Goal: Task Accomplishment & Management: Manage account settings

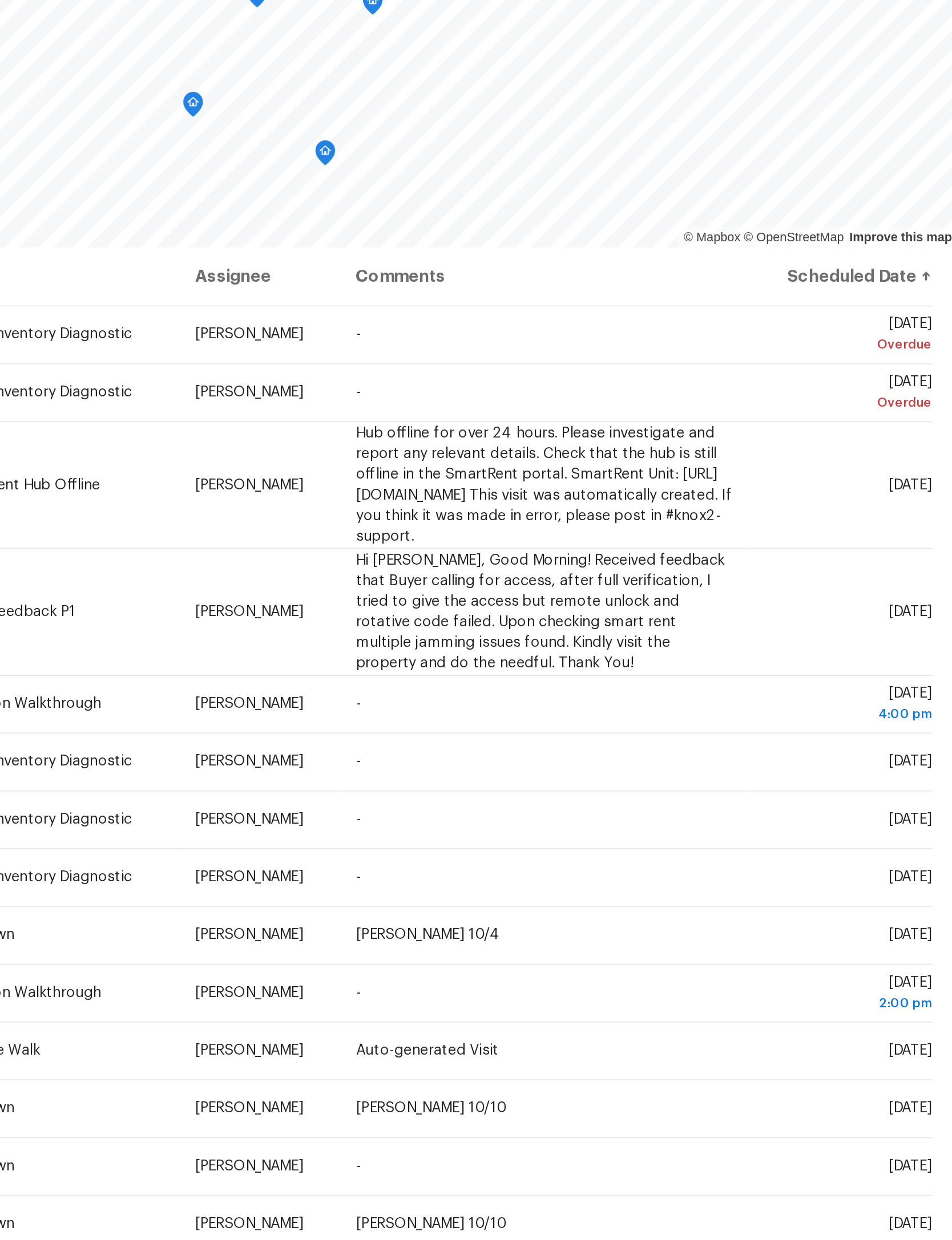
click at [611, 274] on td "-" at bounding box center [724, 289] width 226 height 32
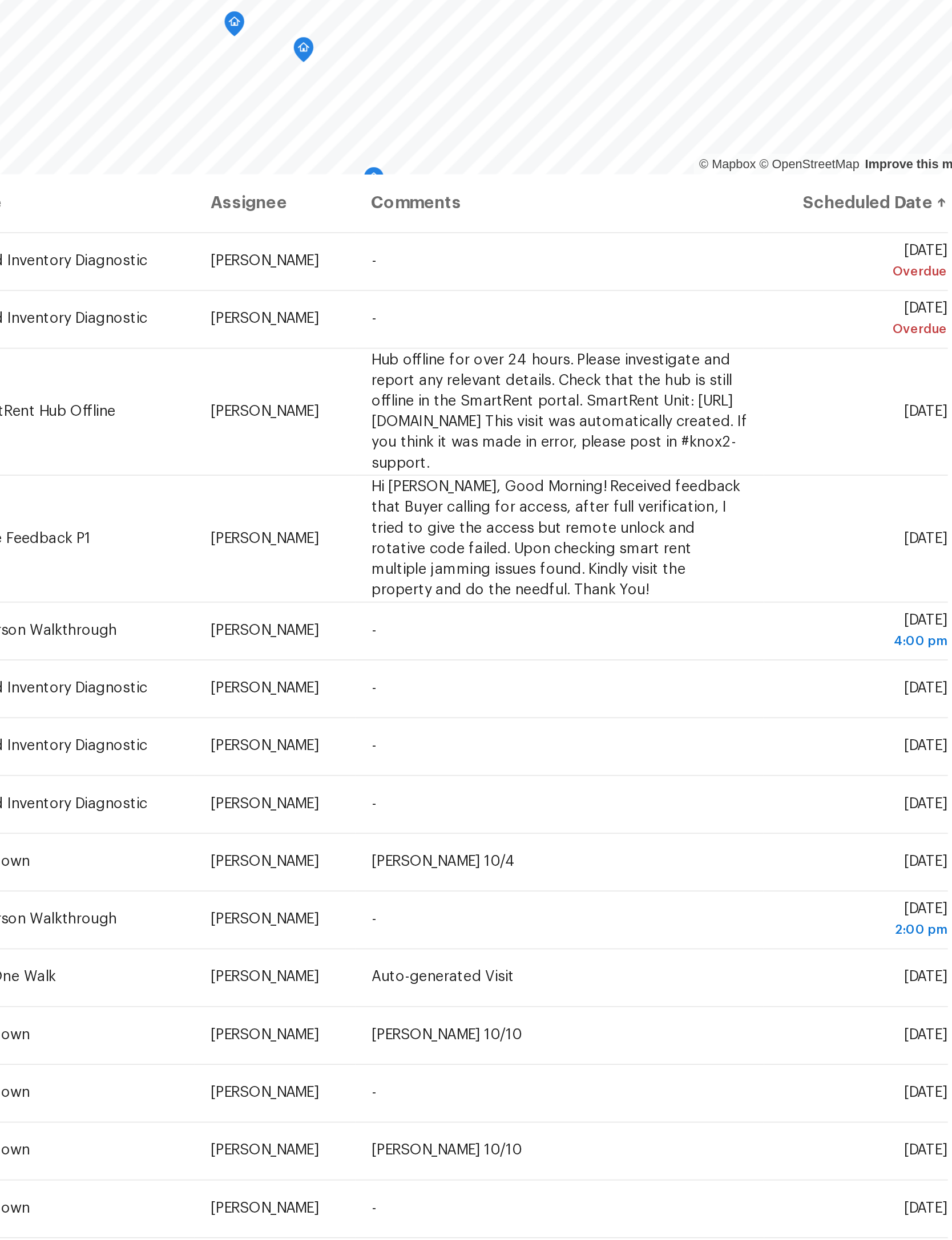
click at [0, 0] on icon at bounding box center [0, 0] width 0 height 0
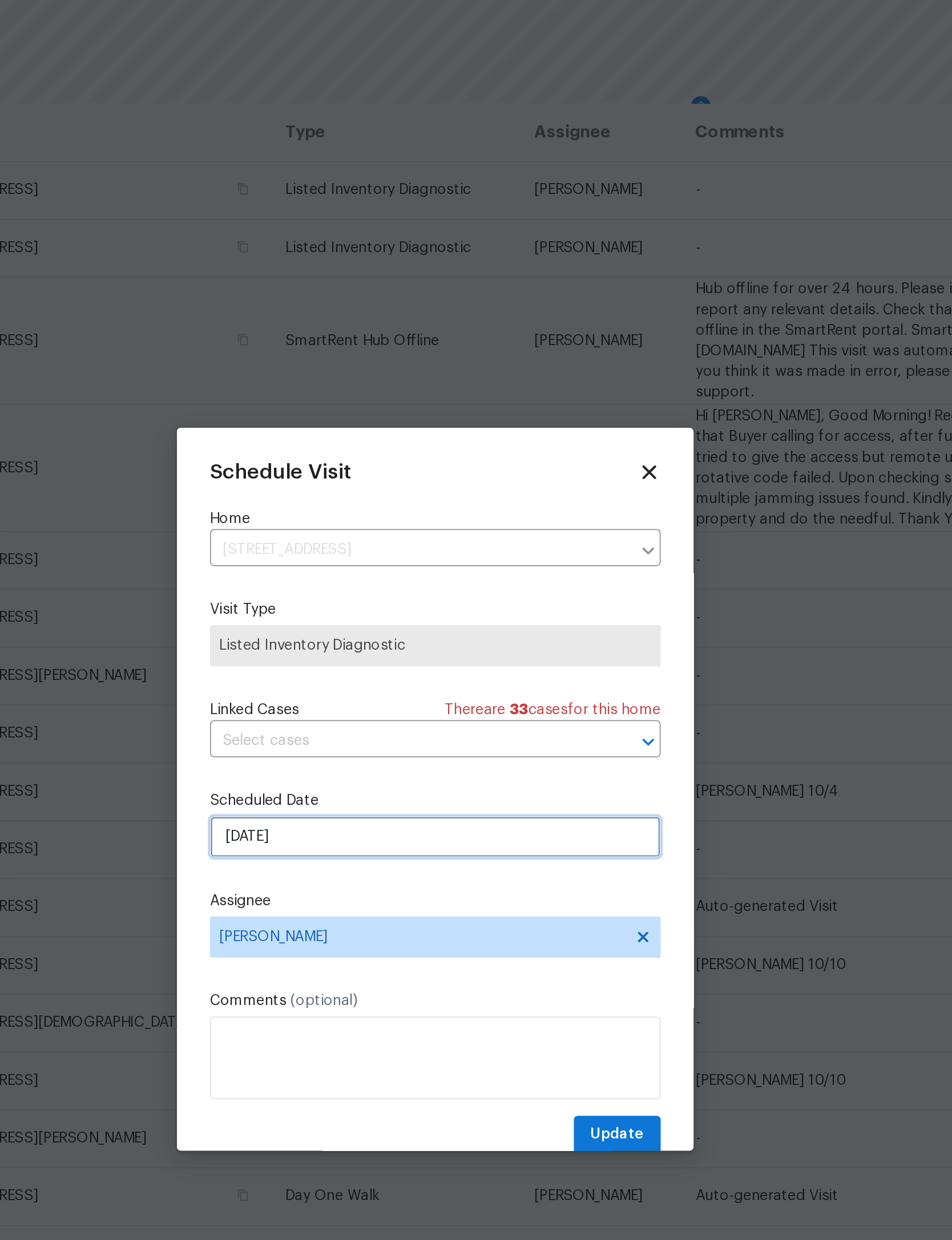
click at [351, 635] on input "9/29/2025" at bounding box center [475, 646] width 249 height 23
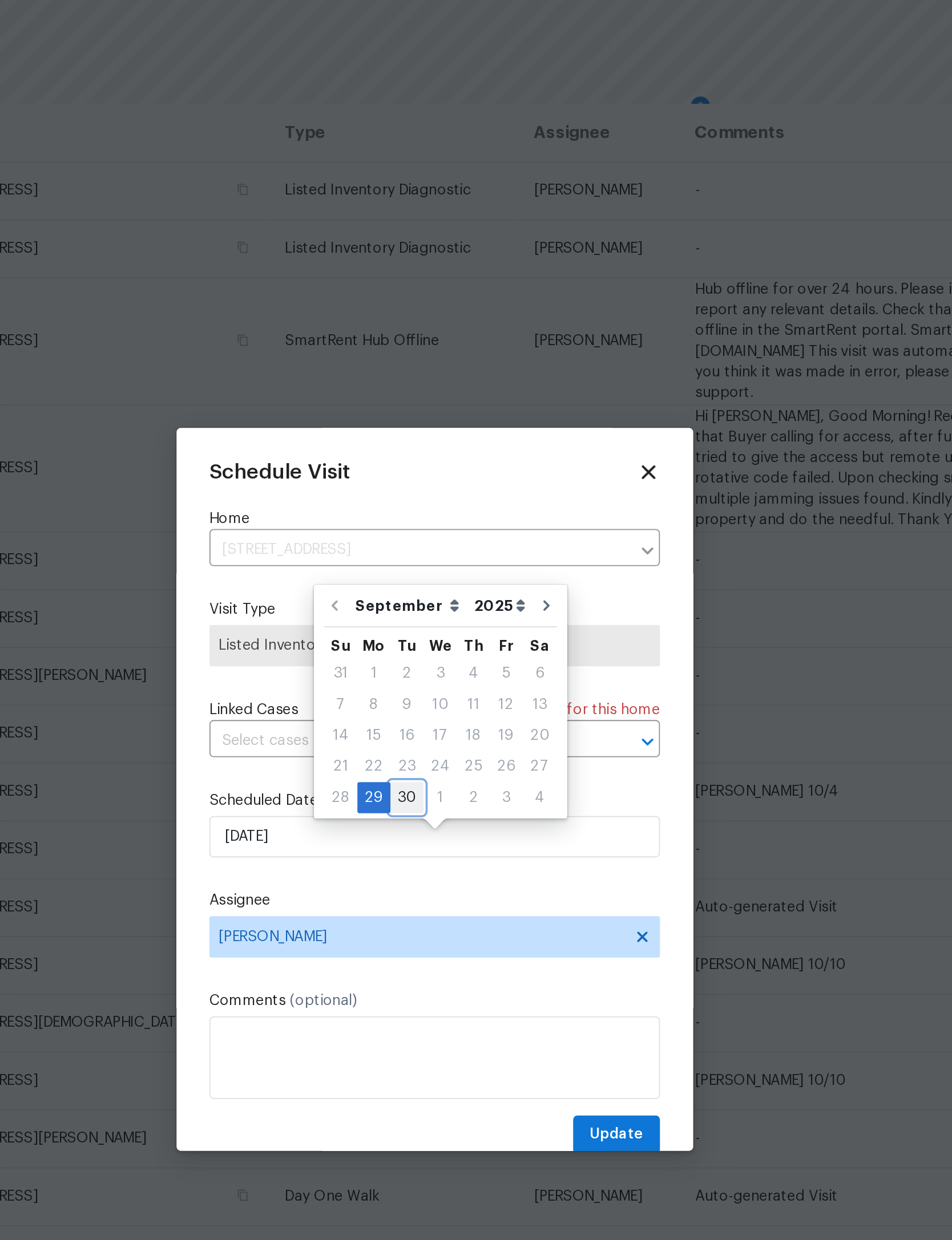
click at [451, 616] on div "30" at bounding box center [460, 624] width 18 height 16
type input "9/30/2025"
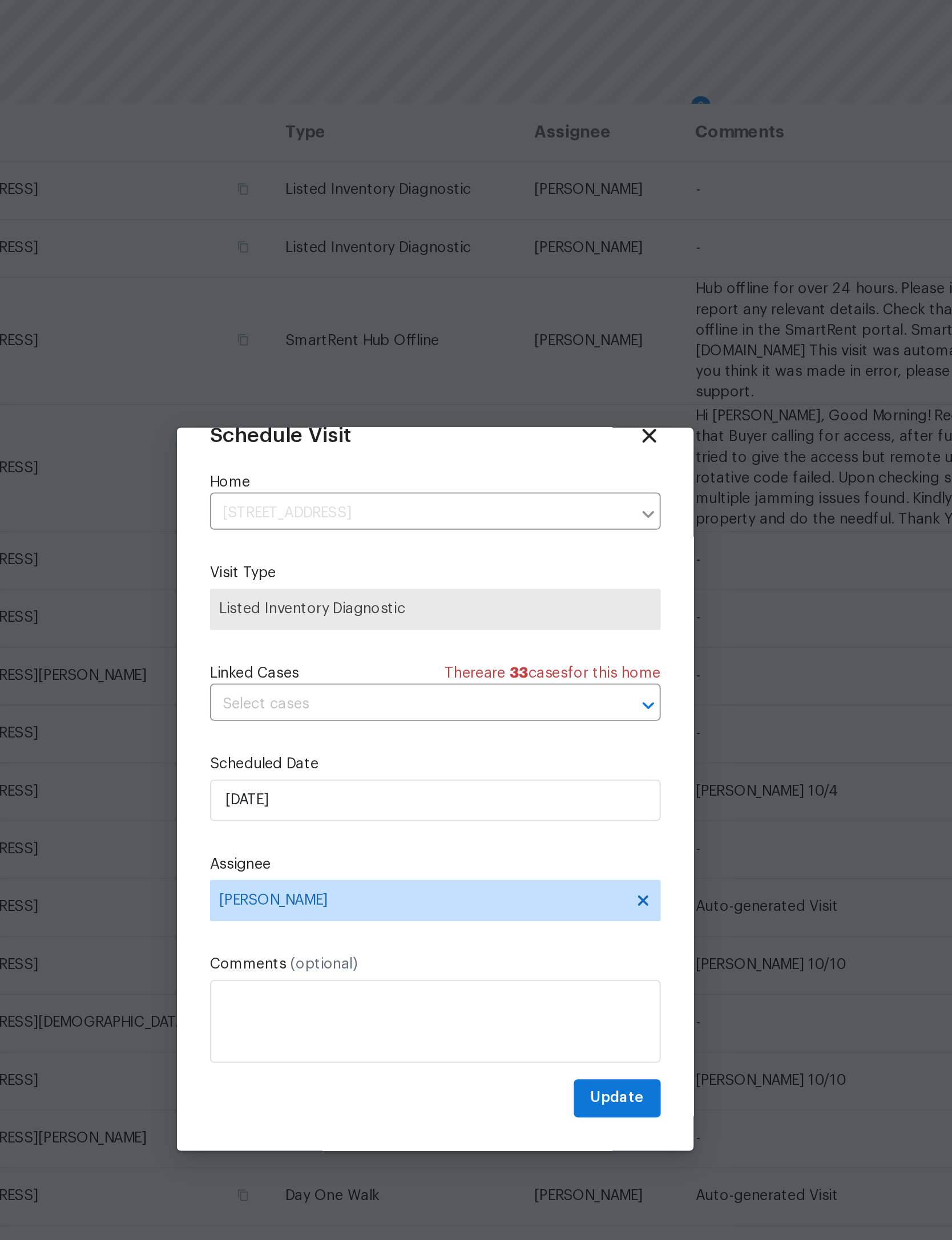
scroll to position [38, 0]
click at [561, 784] on span "Update" at bounding box center [576, 791] width 29 height 14
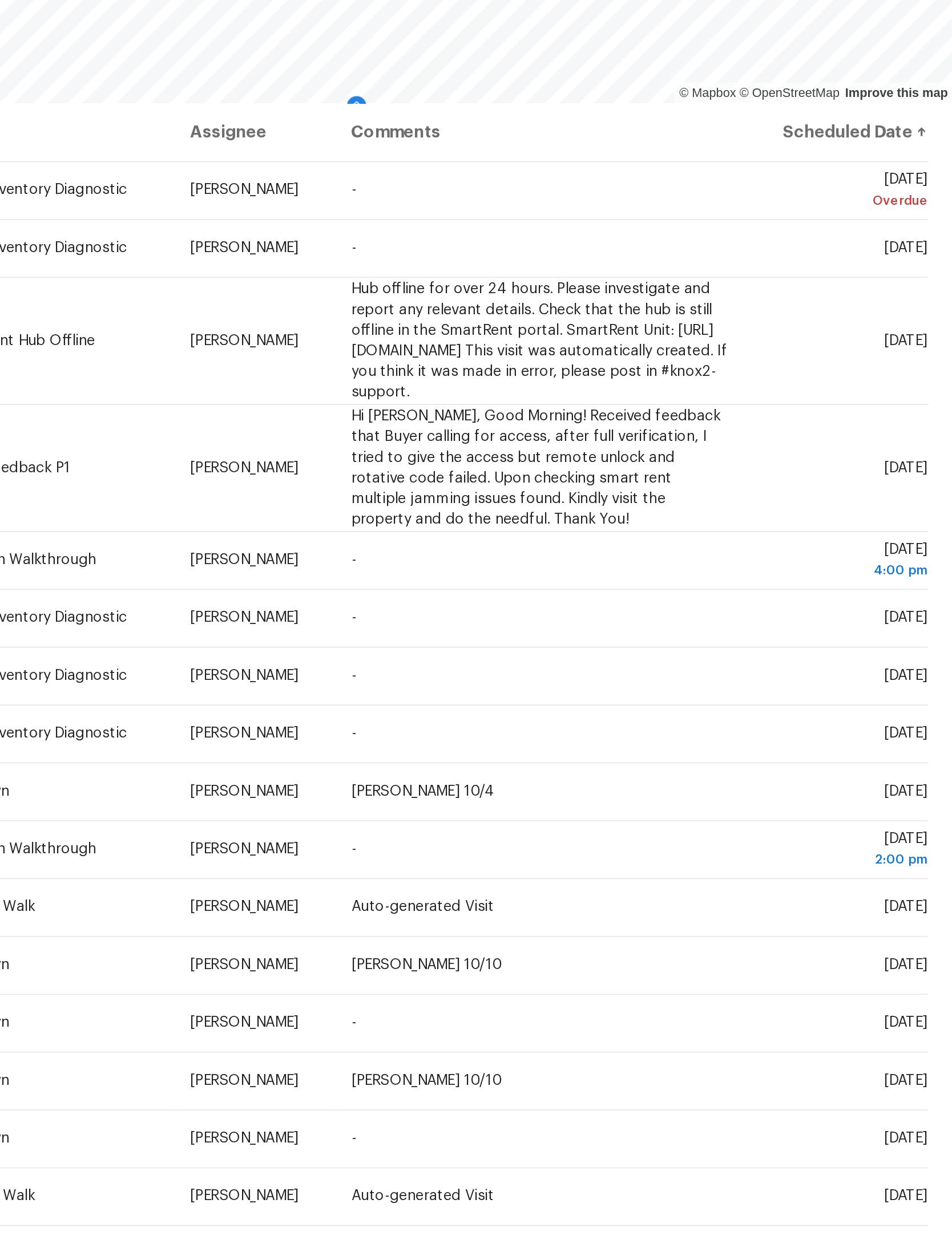
click at [0, 0] on icon at bounding box center [0, 0] width 0 height 0
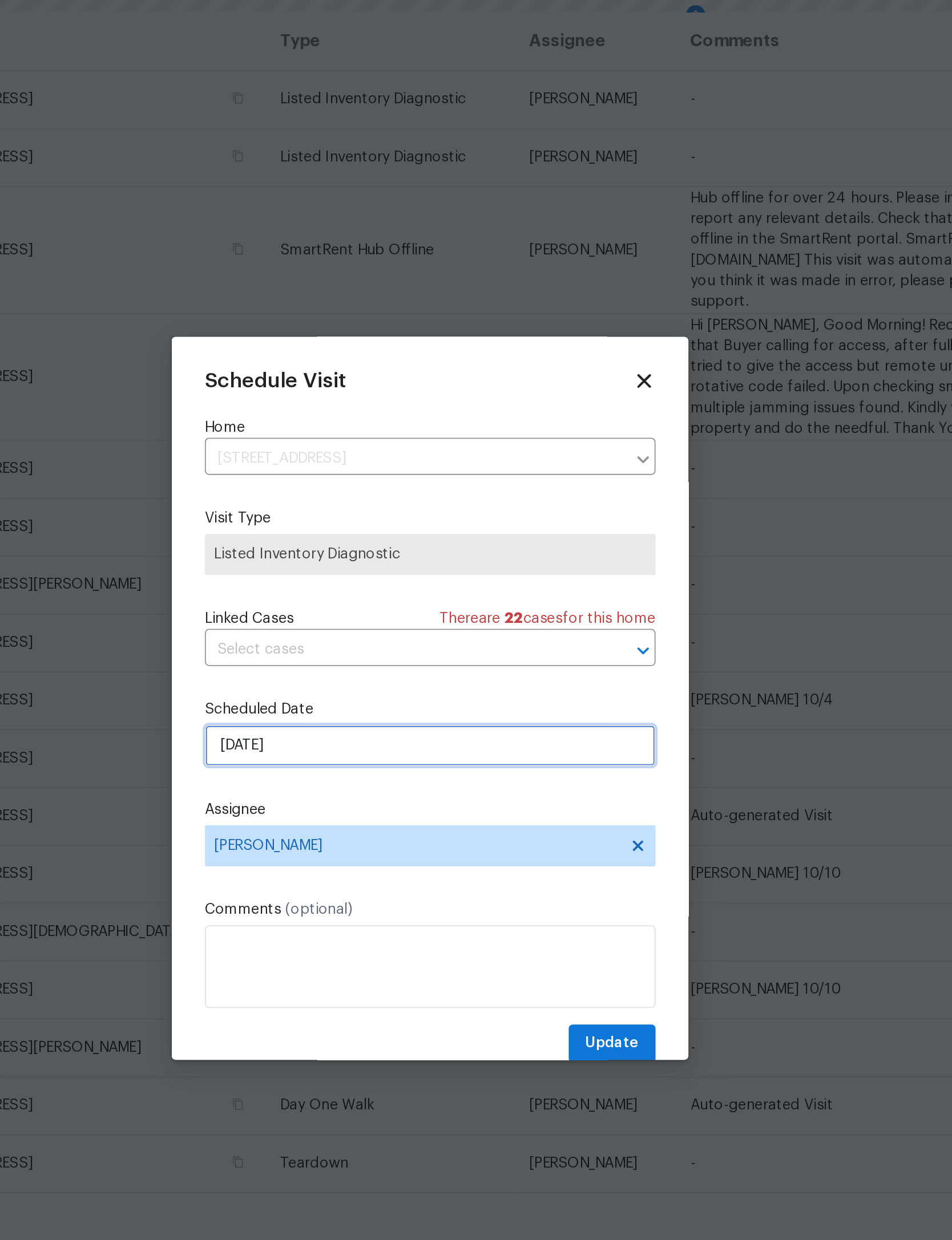
click at [351, 635] on input "9/29/2025" at bounding box center [475, 646] width 249 height 23
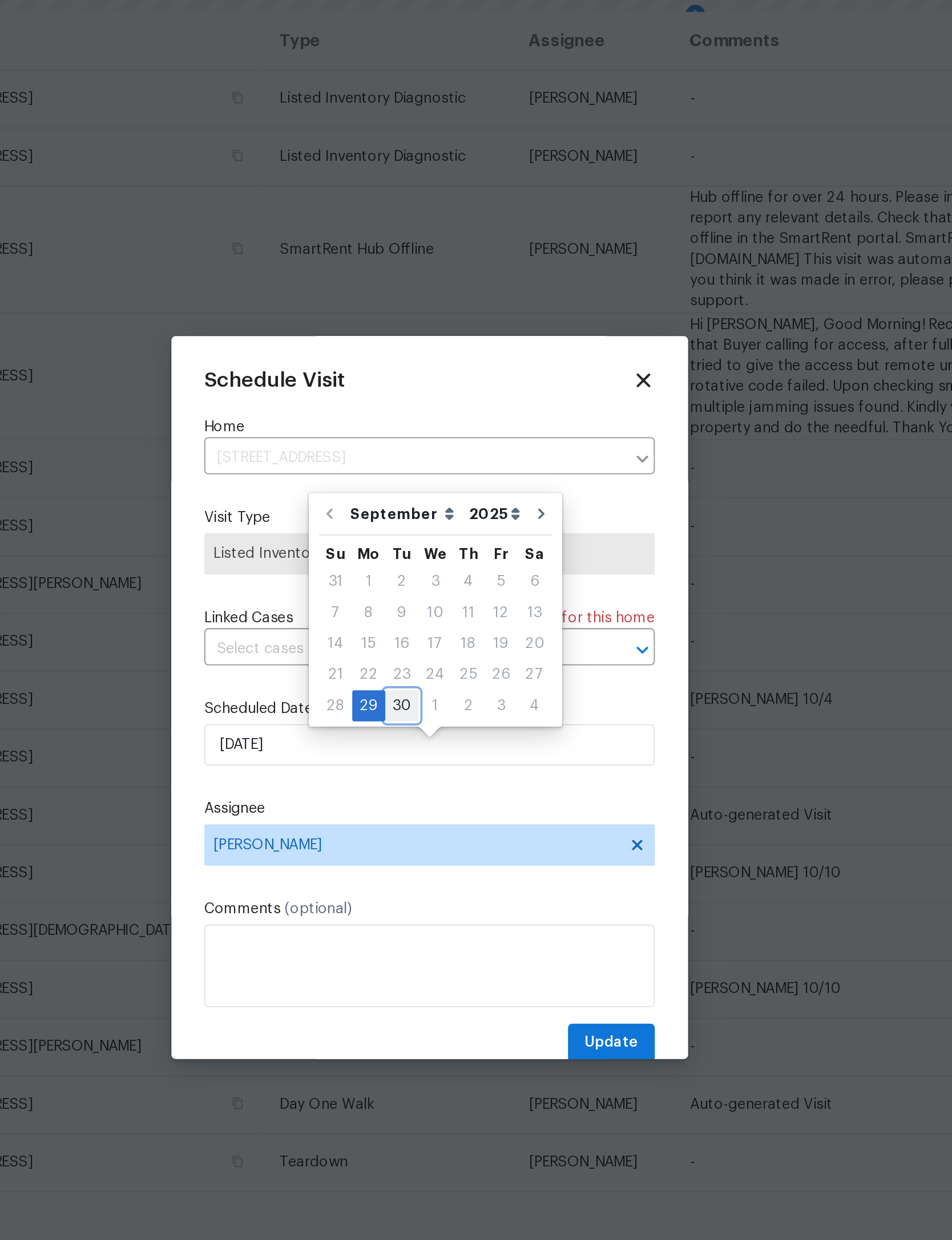
click at [451, 616] on div "30" at bounding box center [460, 624] width 18 height 16
type input "9/30/2025"
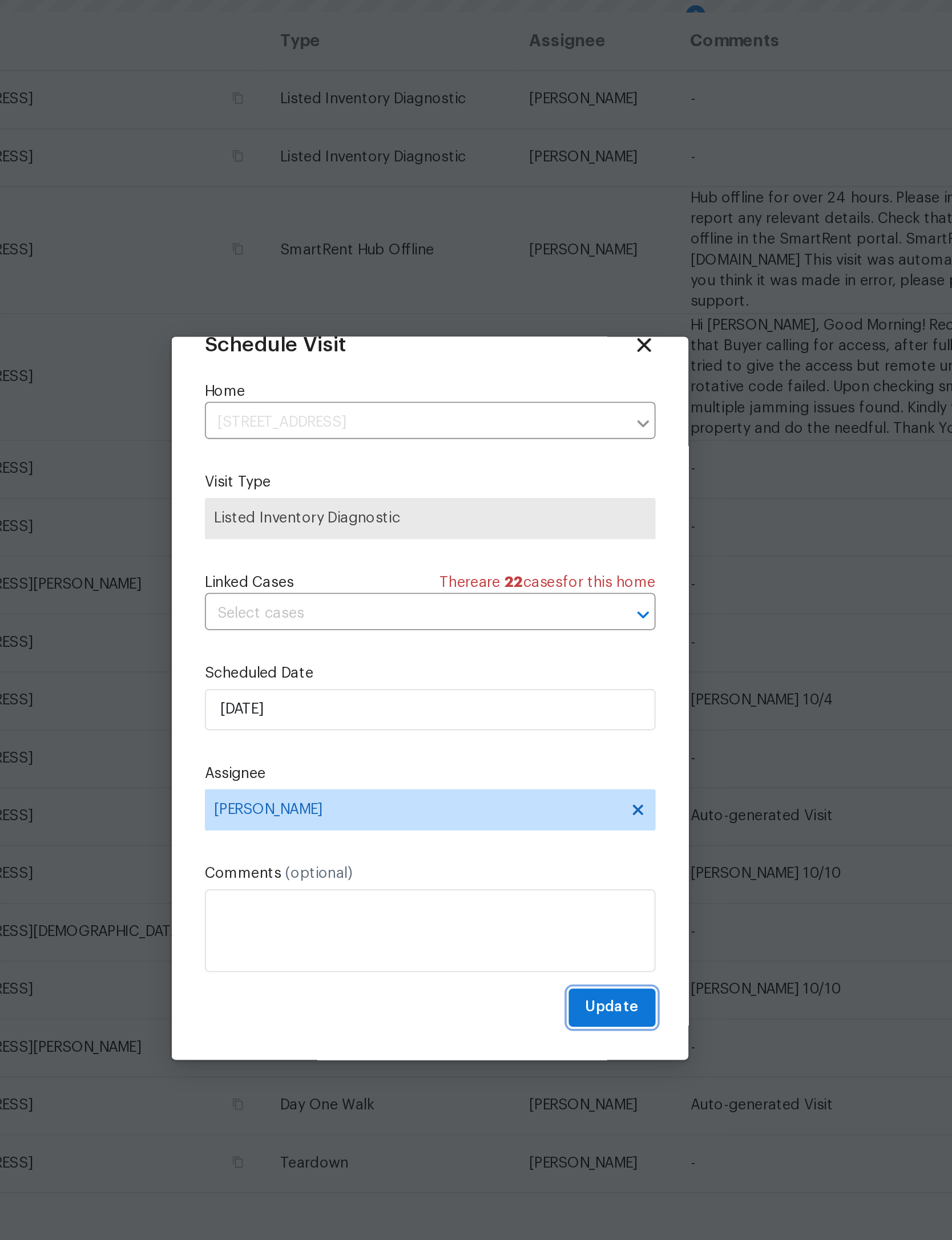
click at [561, 784] on span "Update" at bounding box center [576, 791] width 29 height 14
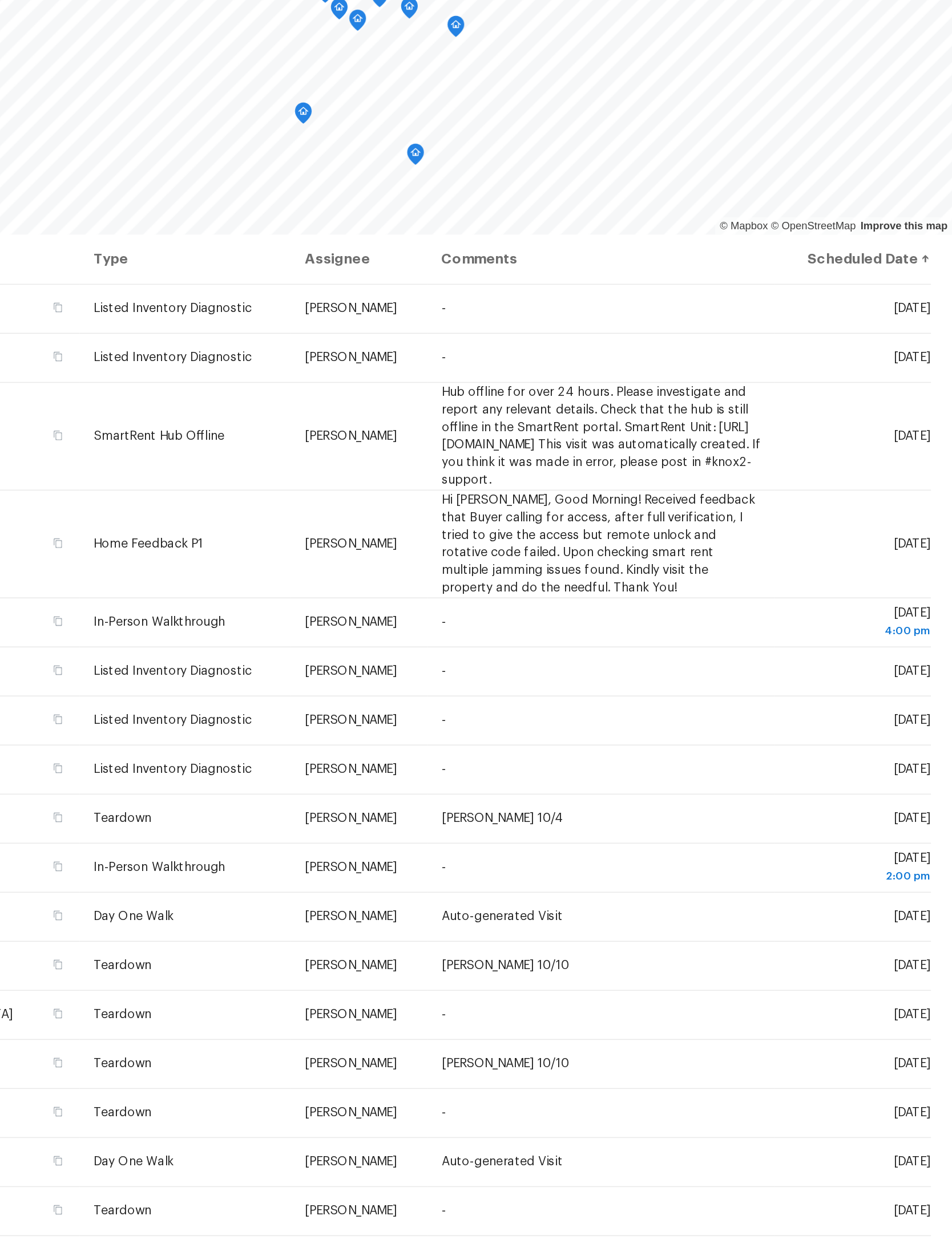
click at [0, 0] on icon at bounding box center [0, 0] width 0 height 0
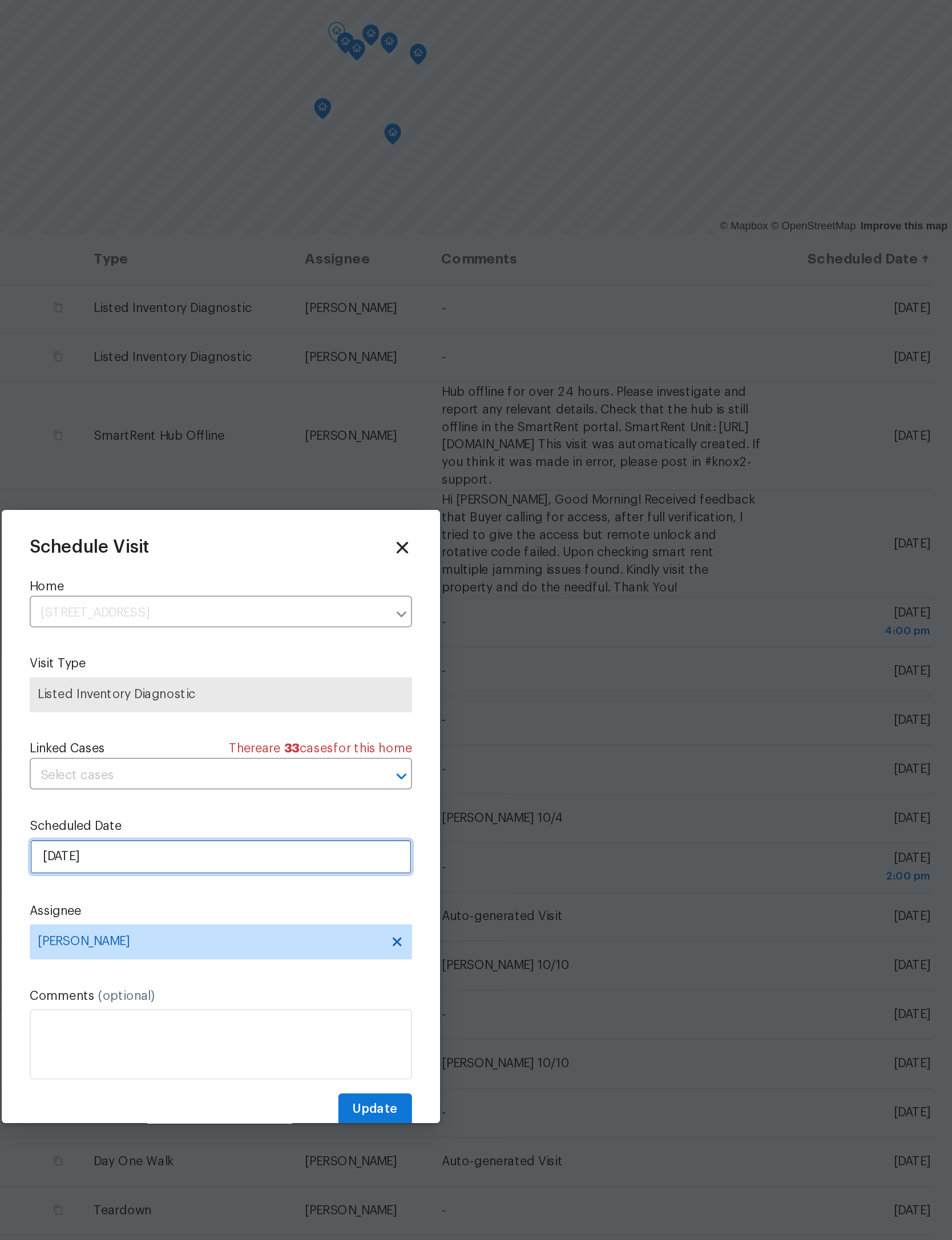
click at [351, 635] on input "9/30/2025" at bounding box center [475, 646] width 249 height 23
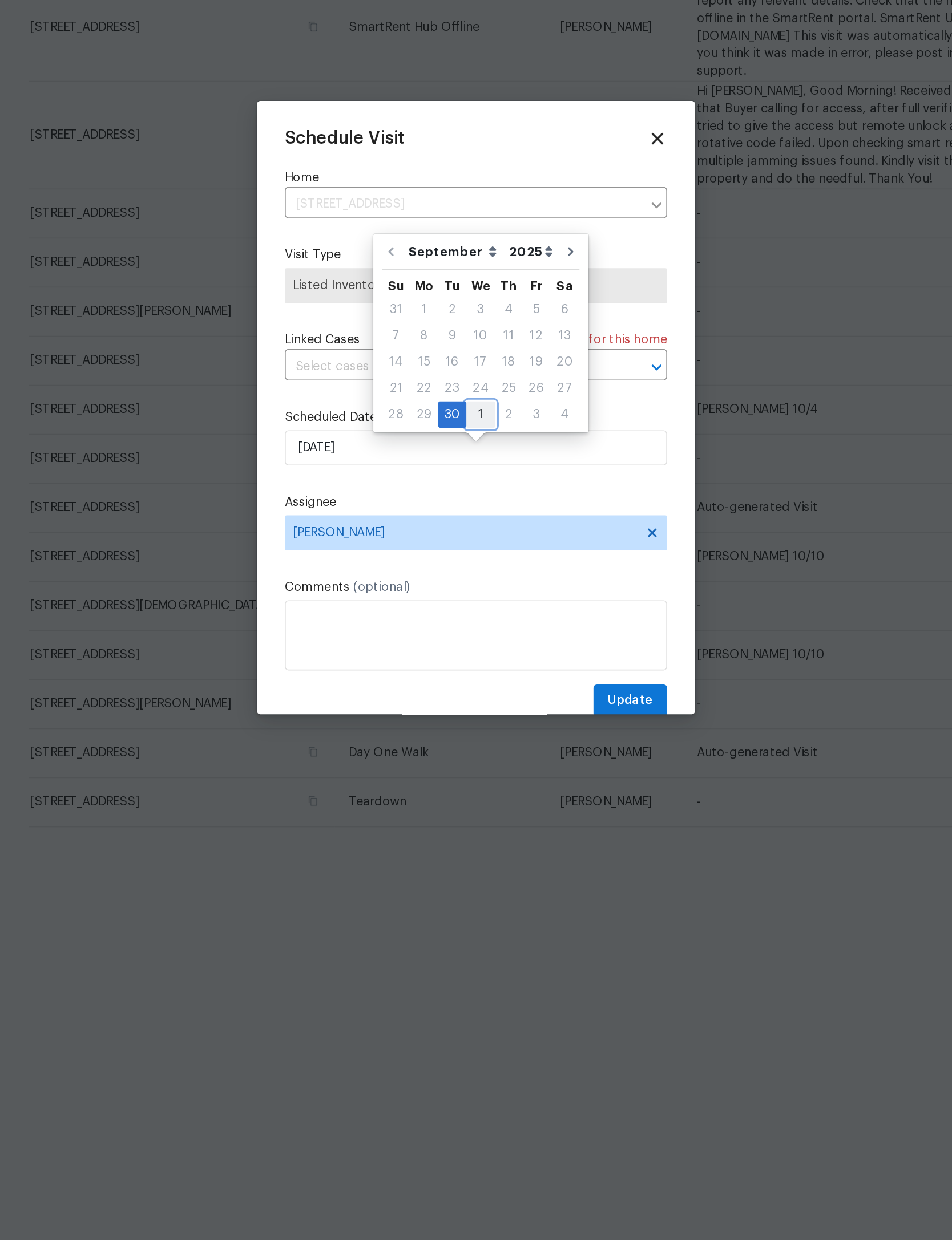
click at [470, 616] on div "1" at bounding box center [479, 624] width 19 height 16
type input "10/1/2025"
select select "9"
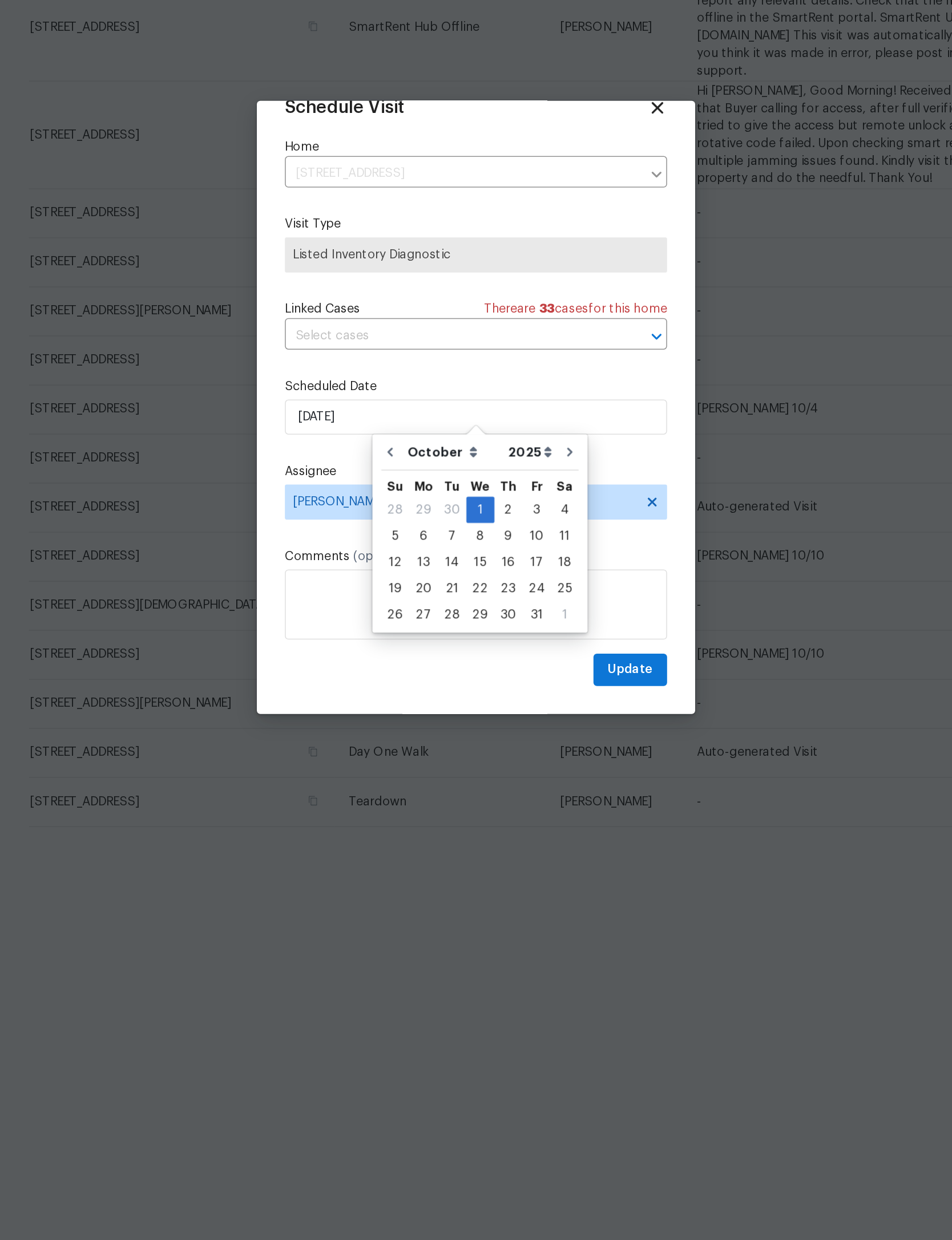
scroll to position [38, 0]
click at [561, 784] on span "Update" at bounding box center [576, 791] width 29 height 14
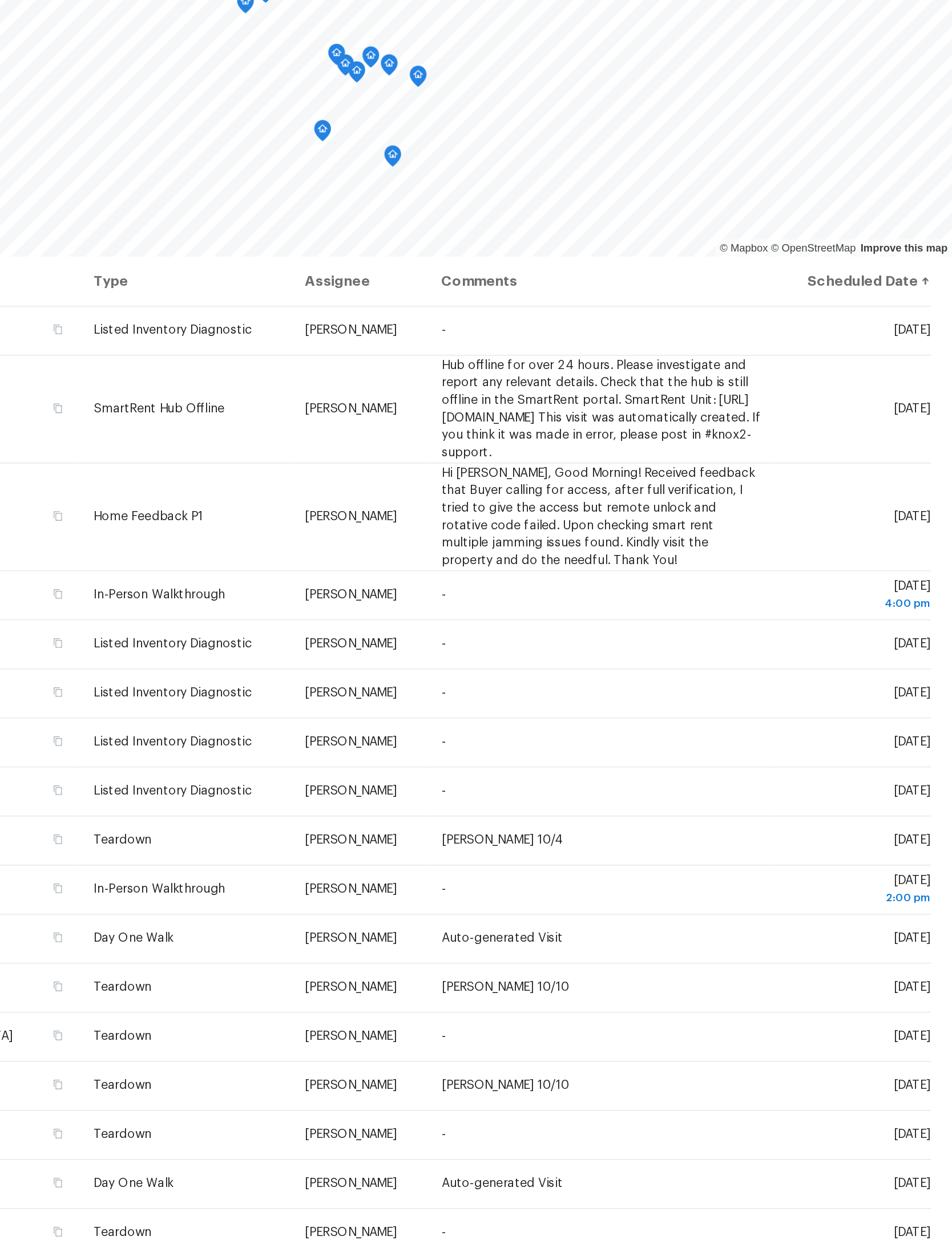
scroll to position [0, 0]
click at [0, 0] on icon at bounding box center [0, 0] width 0 height 0
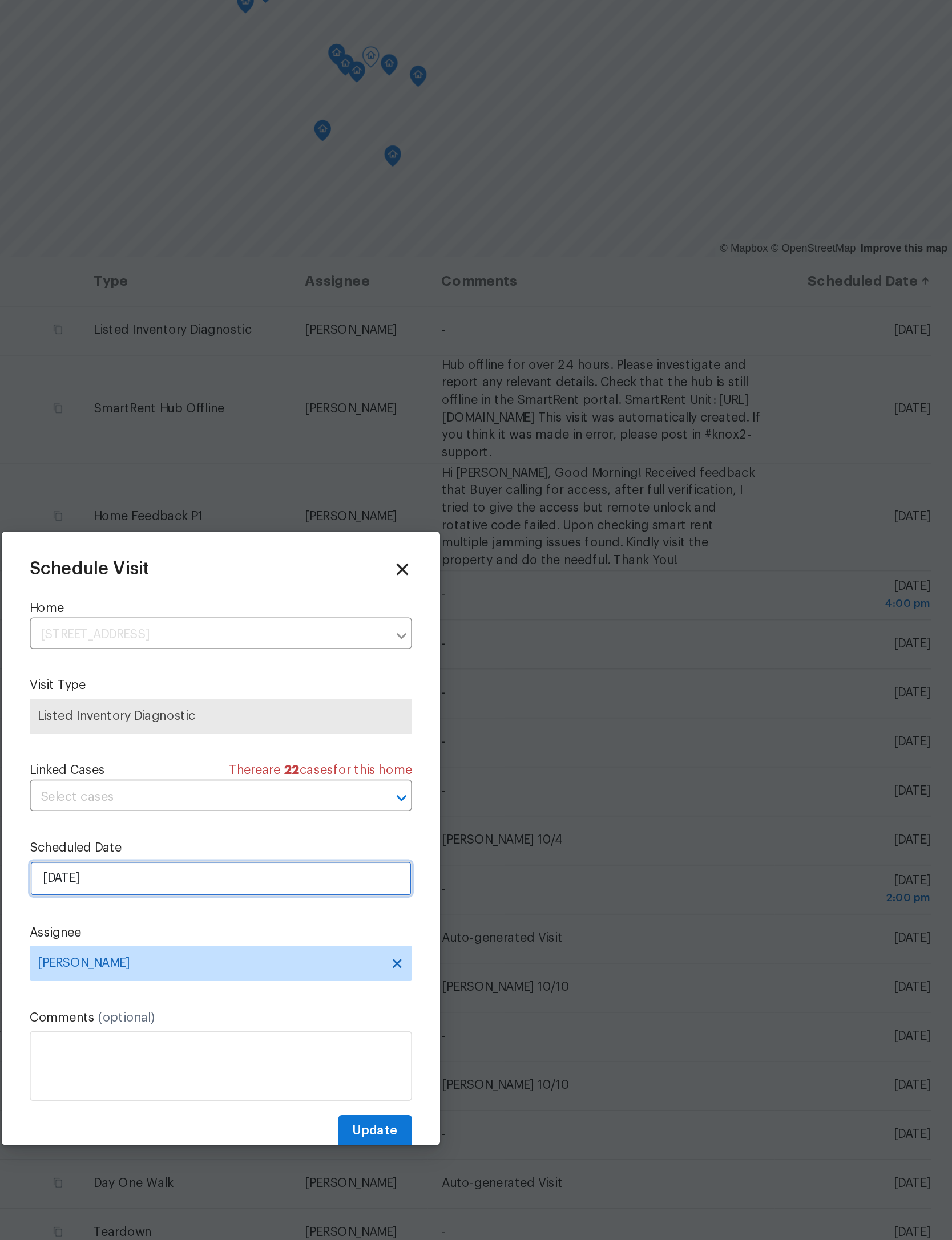
click at [351, 635] on input "9/30/2025" at bounding box center [475, 646] width 249 height 23
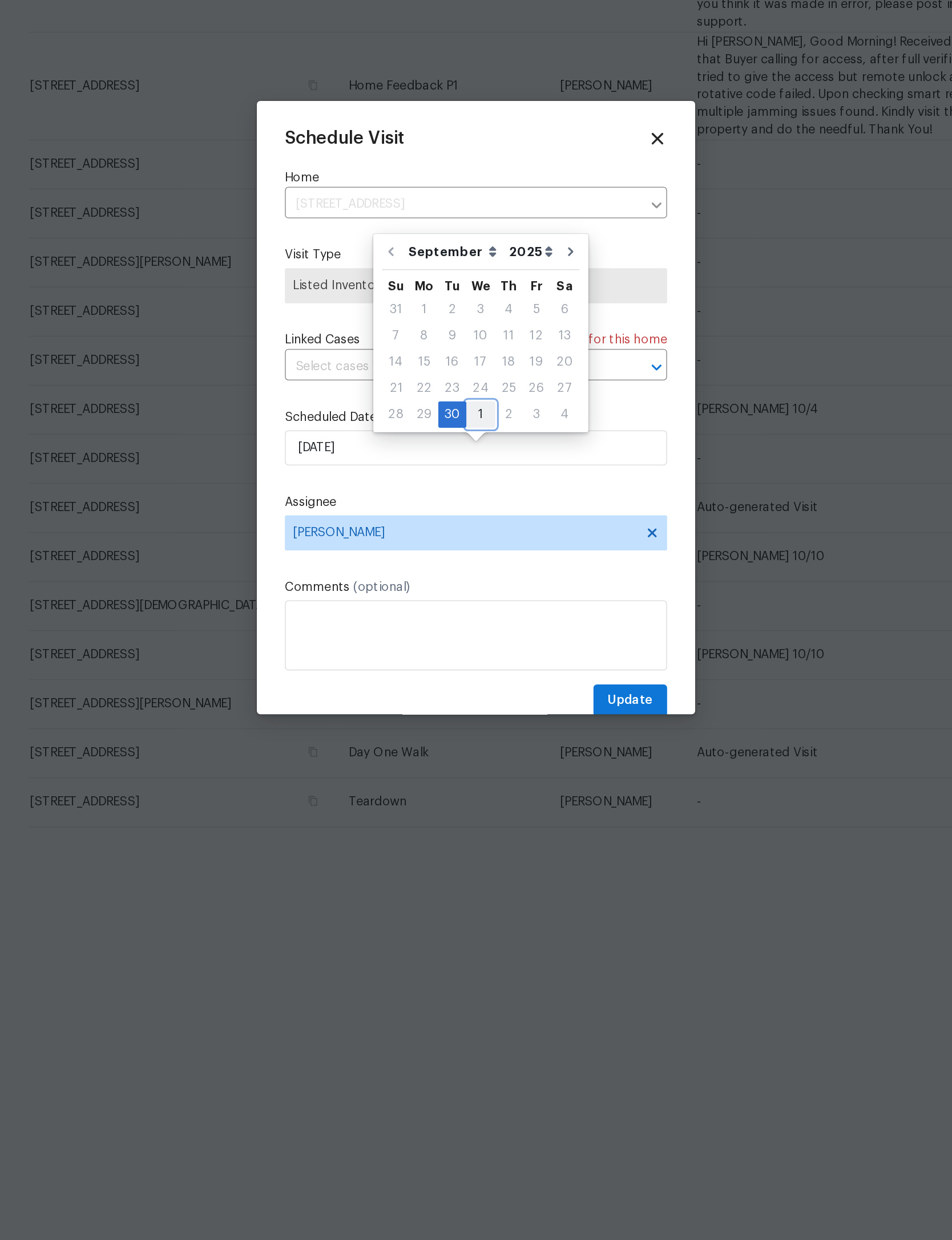
click at [470, 616] on div "1" at bounding box center [479, 624] width 19 height 16
type input "10/1/2025"
select select "9"
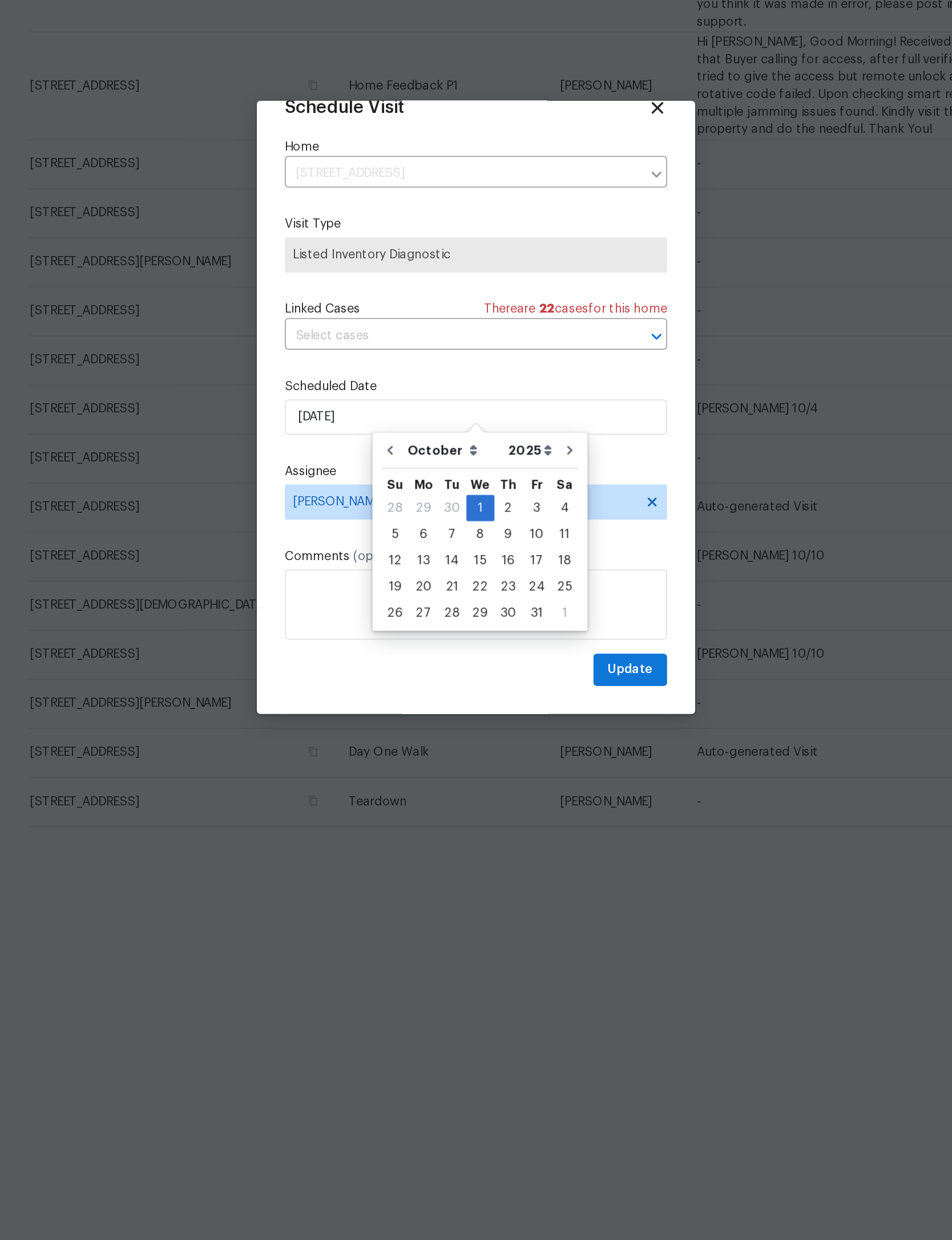
scroll to position [38, 0]
click at [561, 784] on span "Update" at bounding box center [576, 791] width 29 height 14
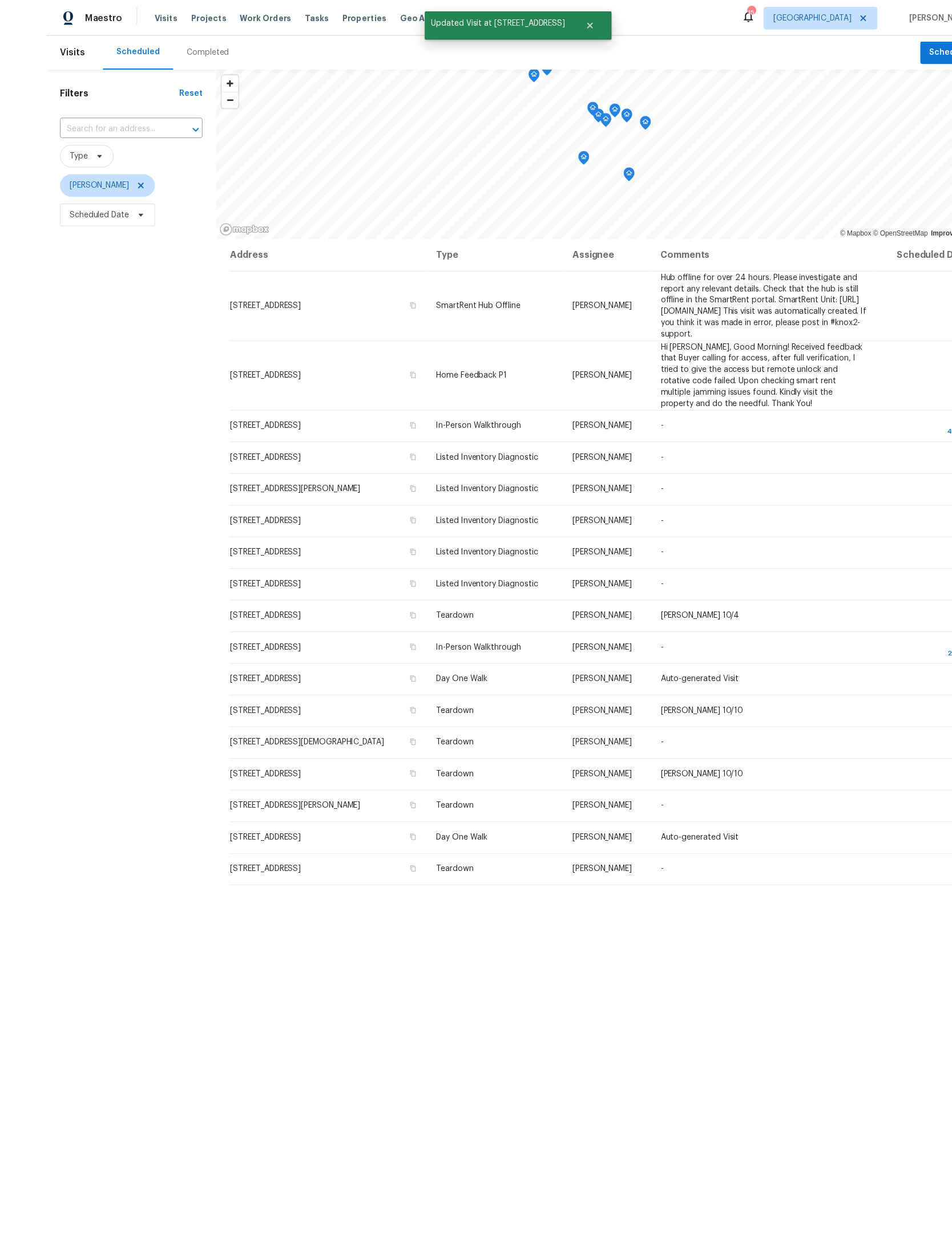
scroll to position [5, 0]
